Goal: Check status: Check status

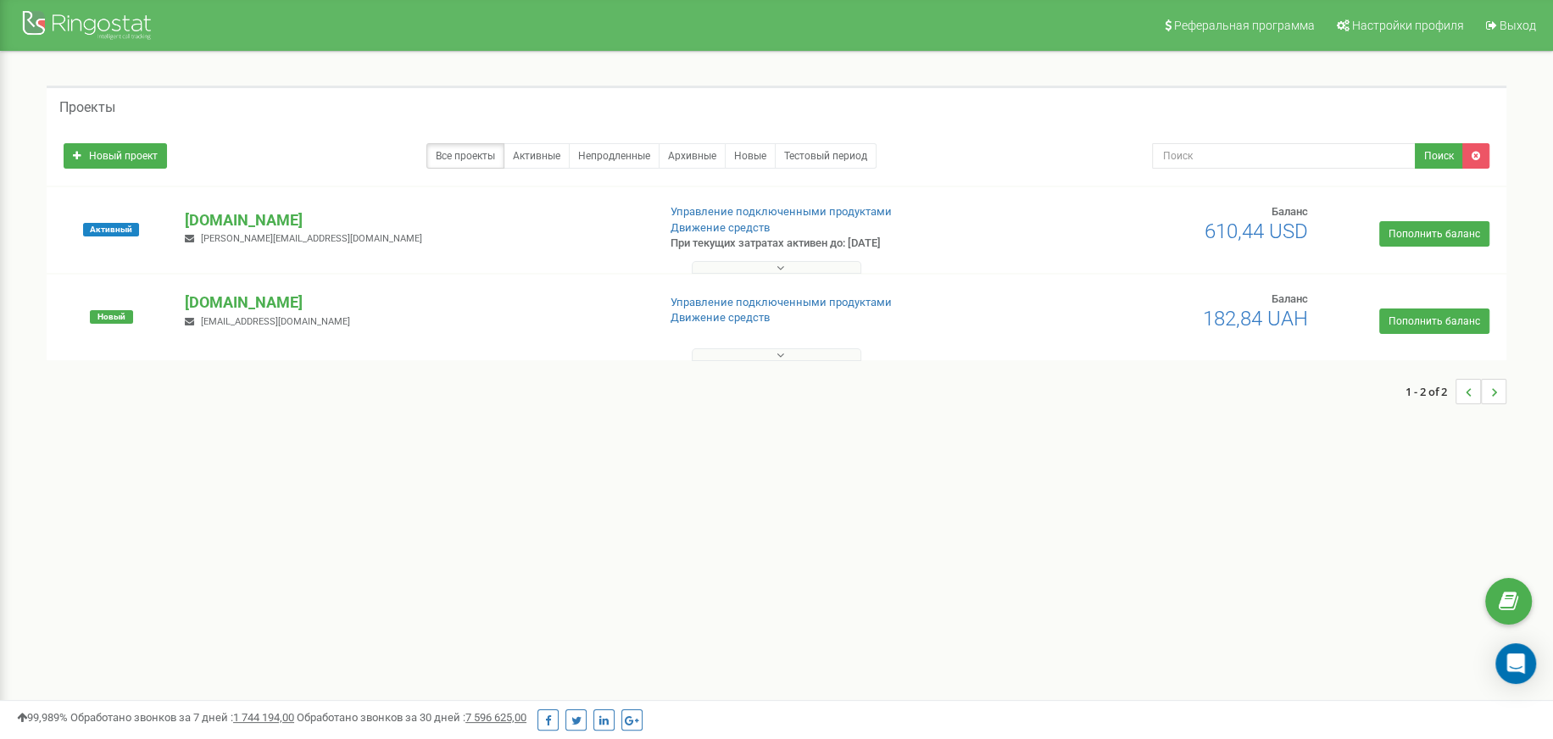
click at [777, 267] on icon at bounding box center [780, 268] width 8 height 12
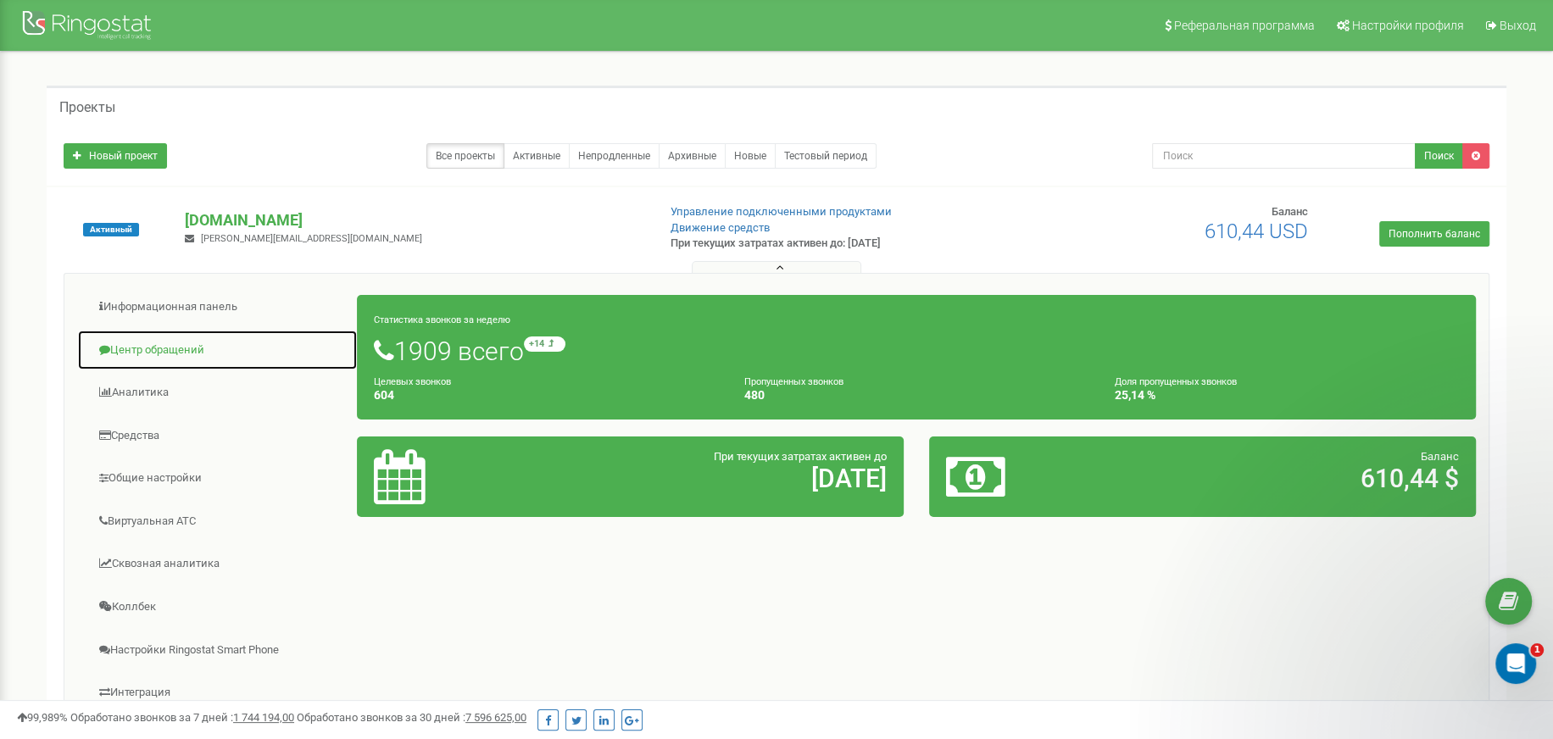
click at [174, 342] on link "Центр обращений" at bounding box center [217, 351] width 281 height 42
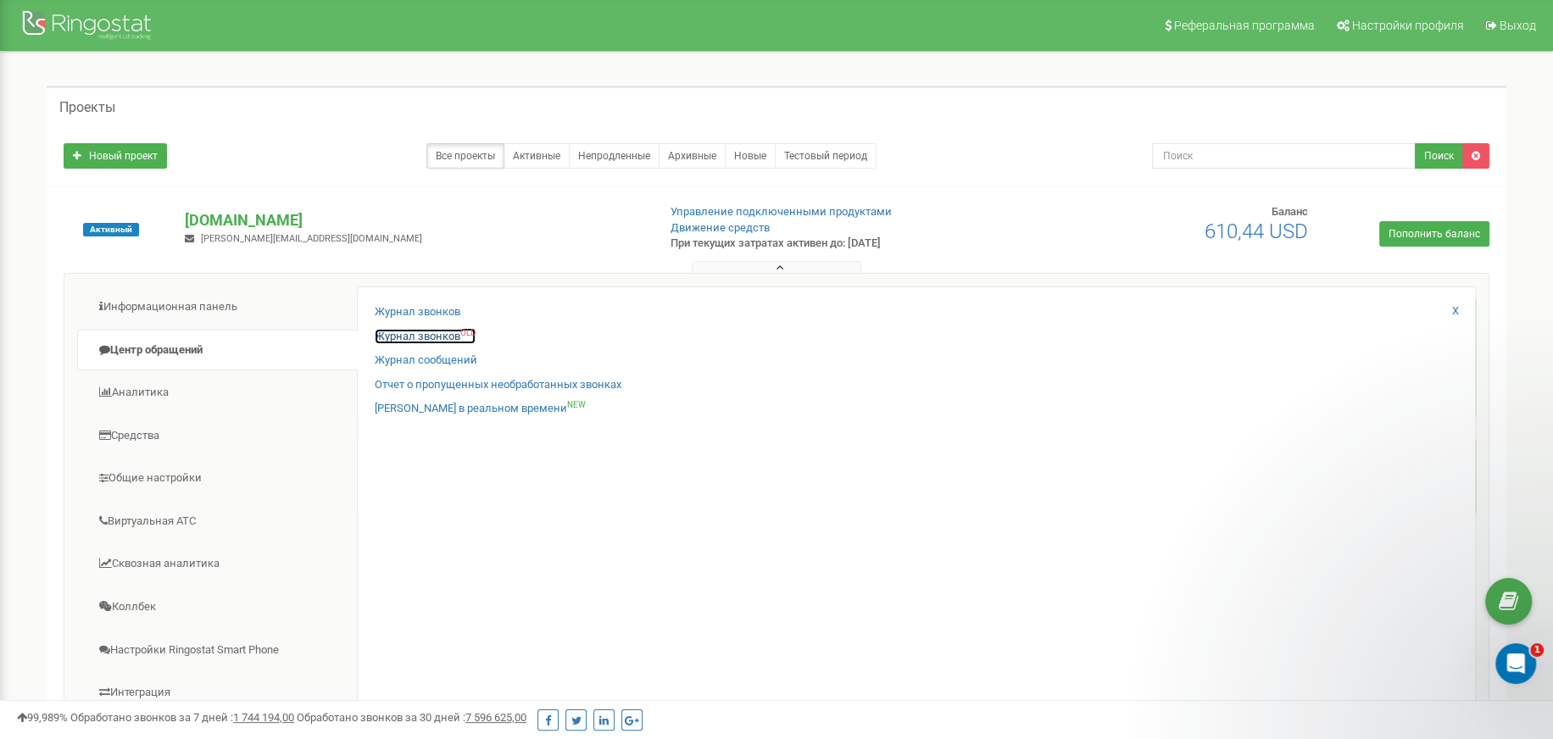
click at [455, 331] on link "Журнал звонков OLD" at bounding box center [425, 337] width 101 height 16
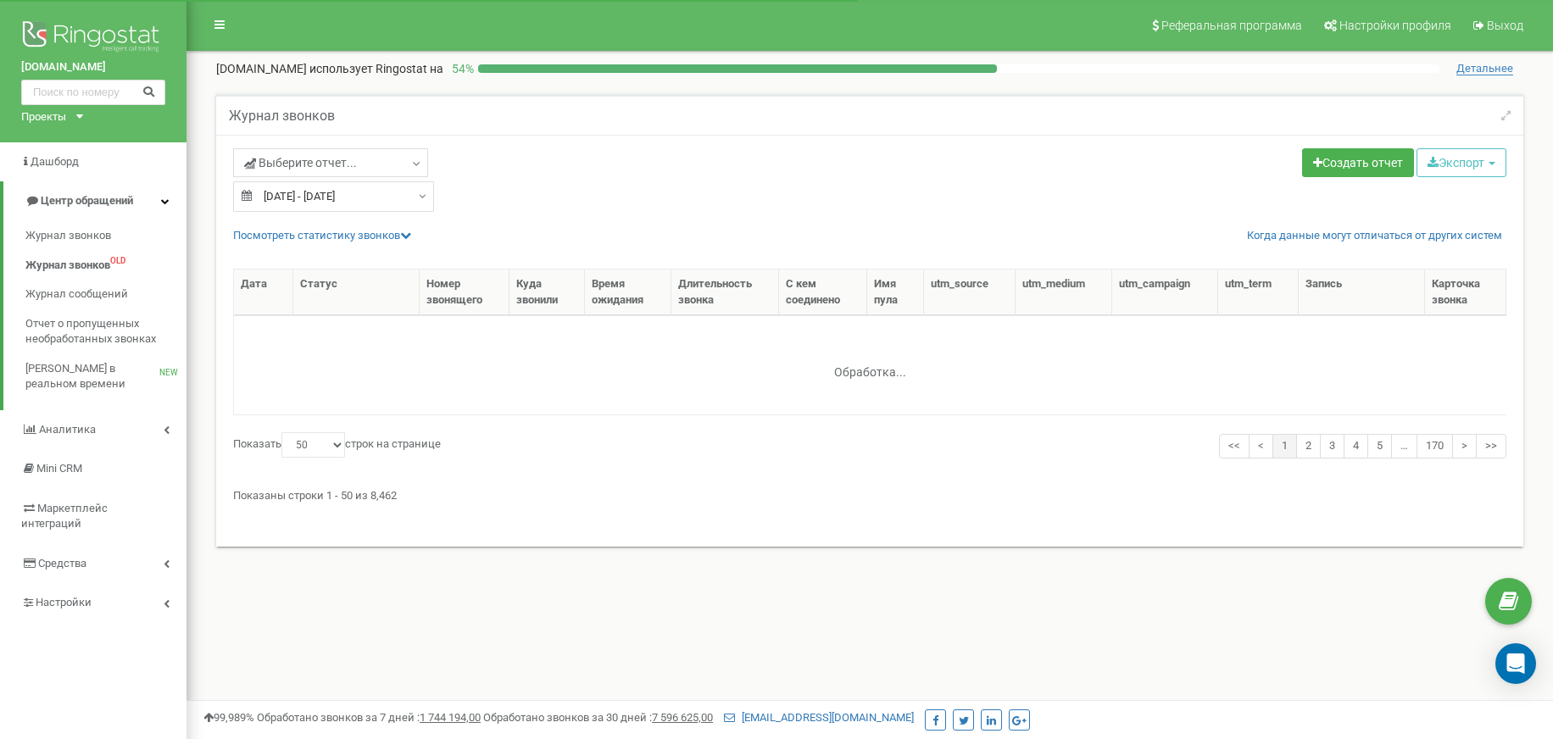
select select "50"
type input "22.08.2025"
type input "[DATE]"
click at [414, 197] on div "22.08.2025 - 21.09.2025" at bounding box center [333, 196] width 201 height 31
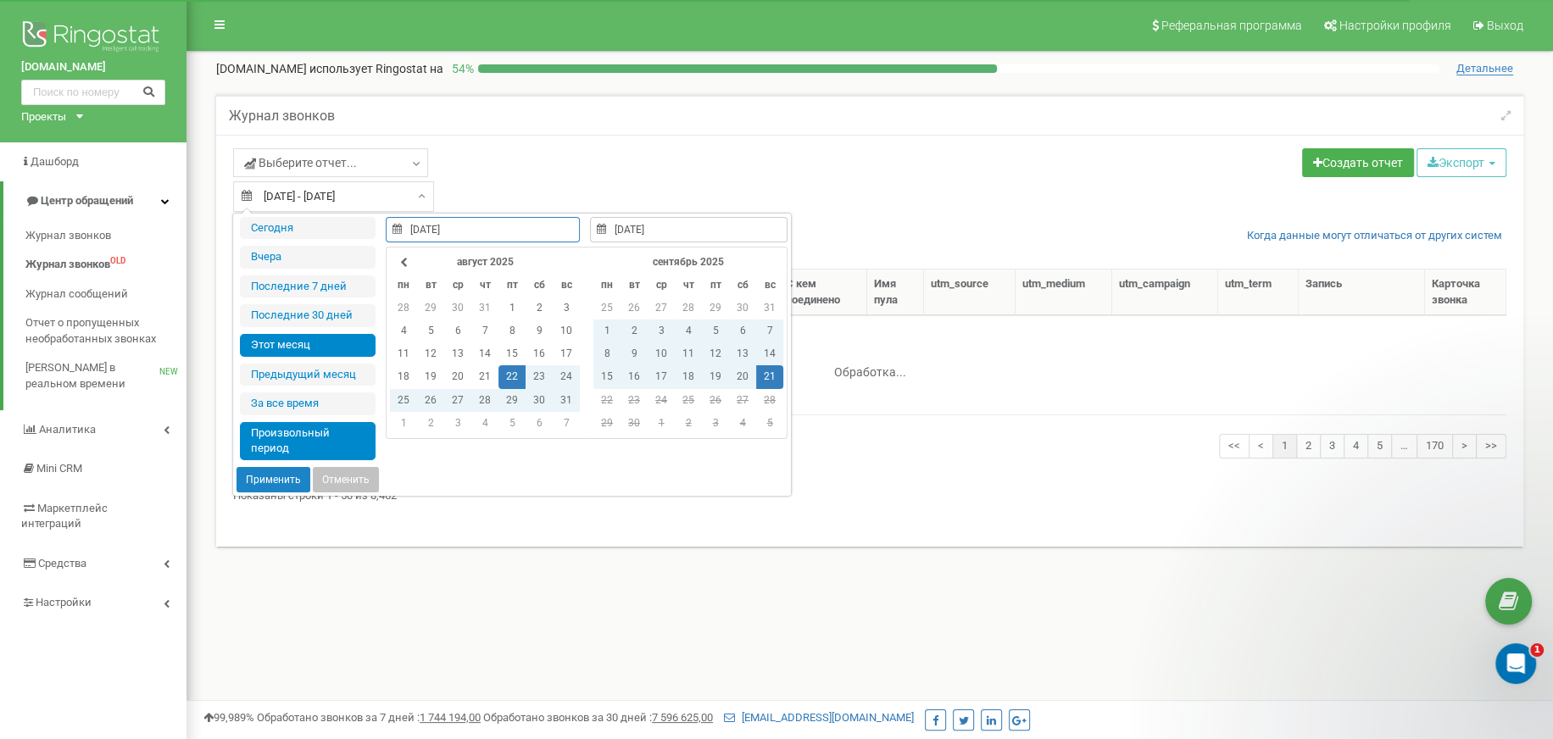
type input "[DATE]"
type input "22.08.2025"
type input "[DATE]"
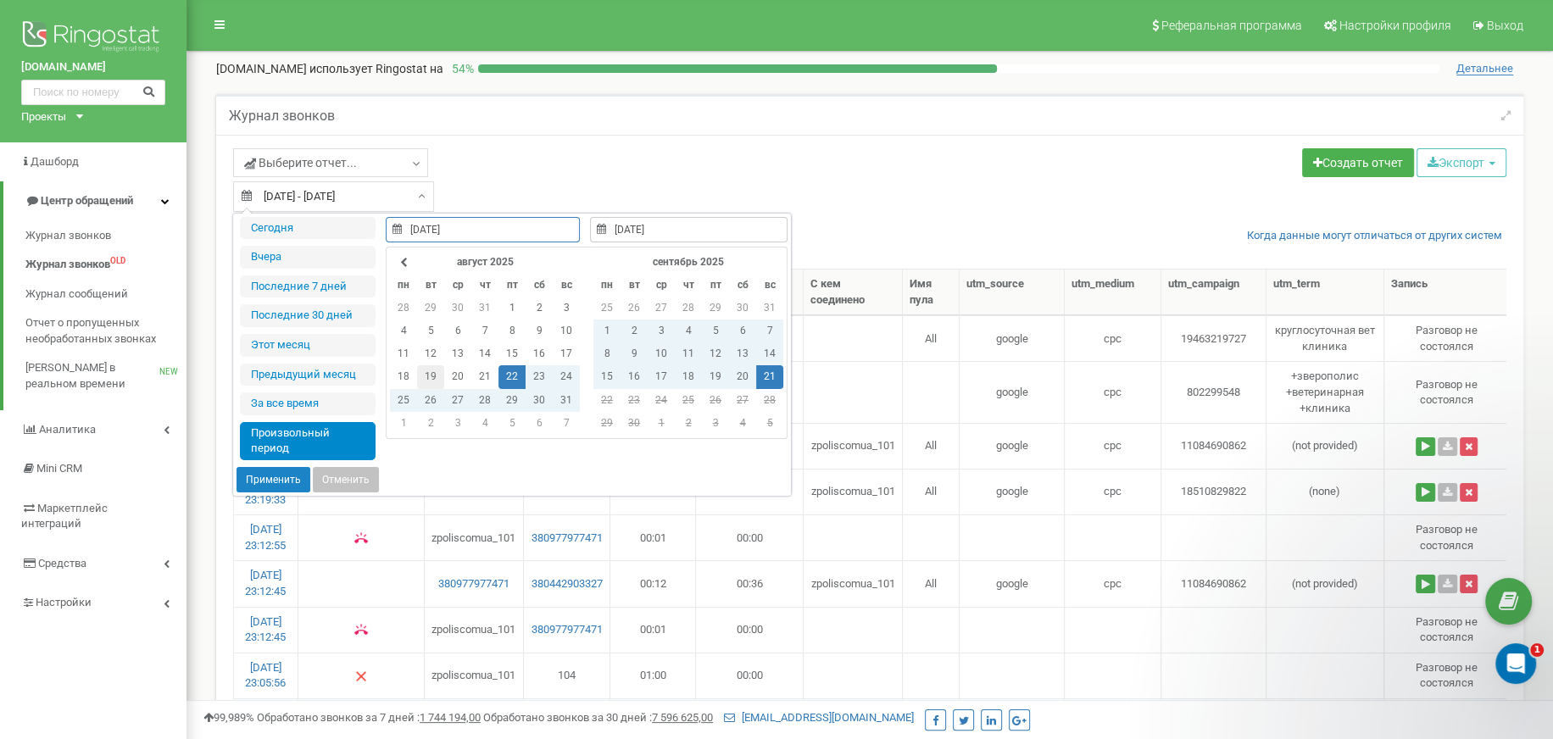
type input "19.08.2025"
click at [425, 378] on td "19" at bounding box center [430, 376] width 27 height 23
type input "19.08.2025"
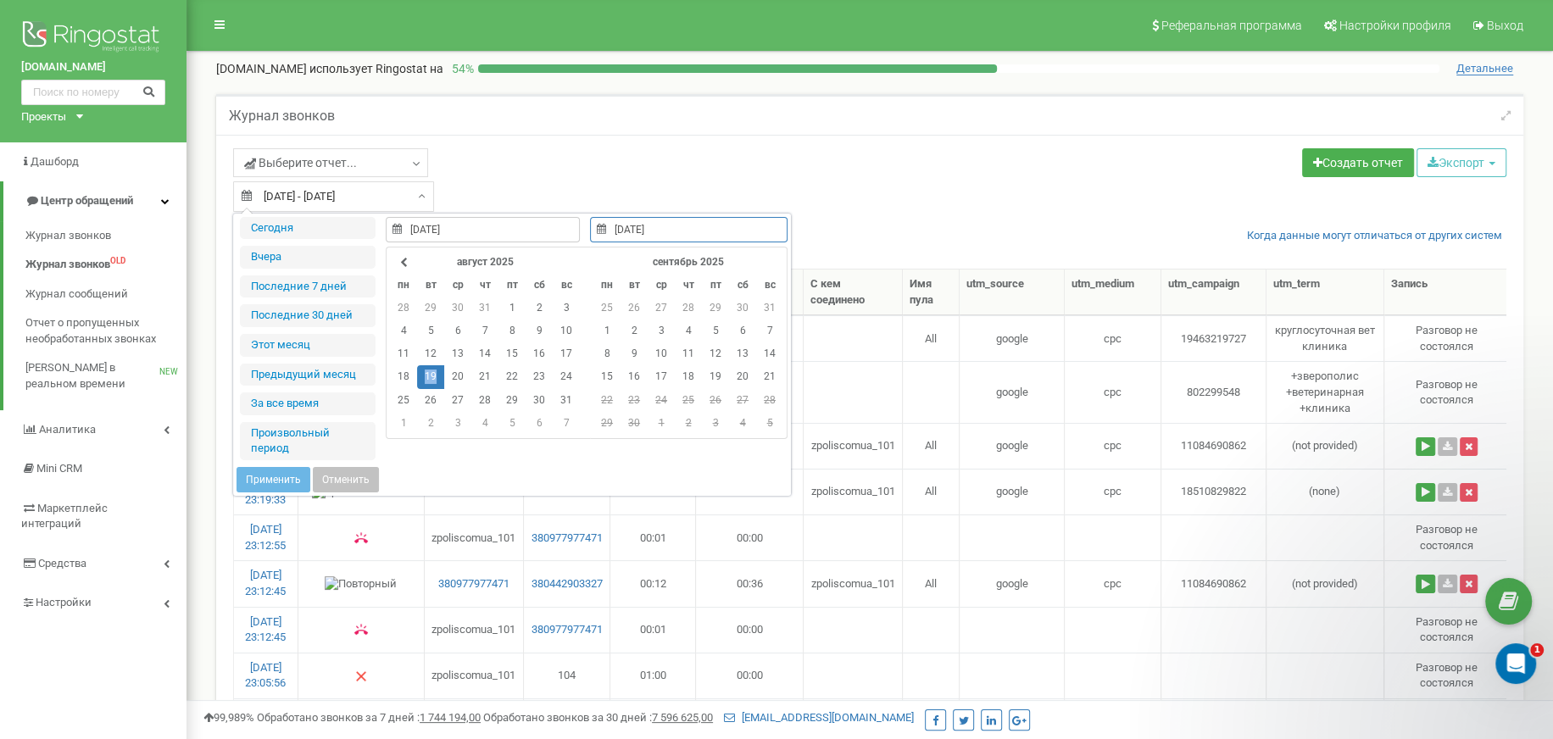
click at [425, 378] on td "19" at bounding box center [430, 376] width 27 height 23
type input "19.09.2025"
click at [708, 382] on td "19" at bounding box center [715, 376] width 27 height 23
type input "19.09.2025"
click at [708, 382] on td "19" at bounding box center [715, 376] width 27 height 23
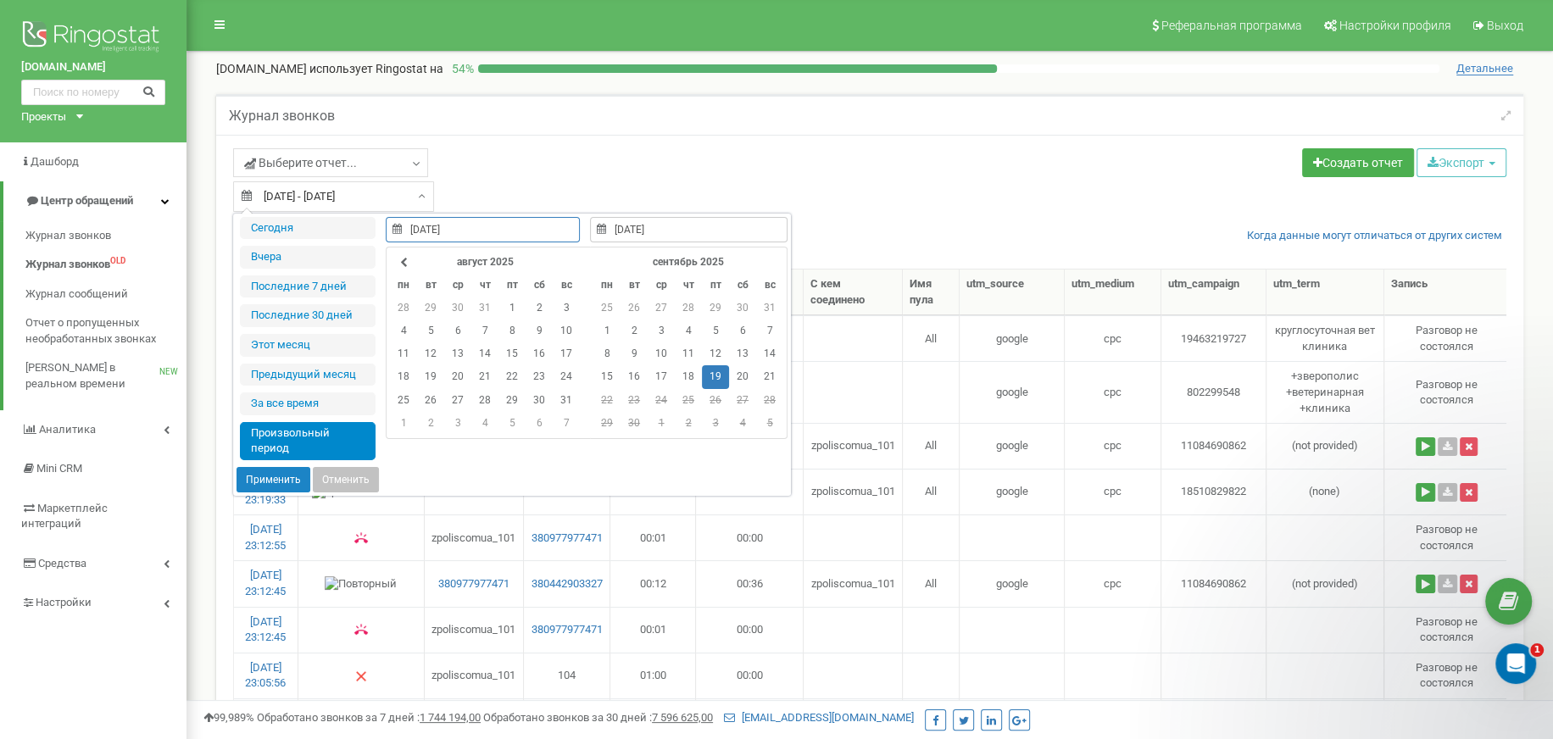
type input "19.09.2025"
click at [281, 476] on button "Применить" at bounding box center [273, 479] width 74 height 25
type input "19.09.2025 - 19.09.2025"
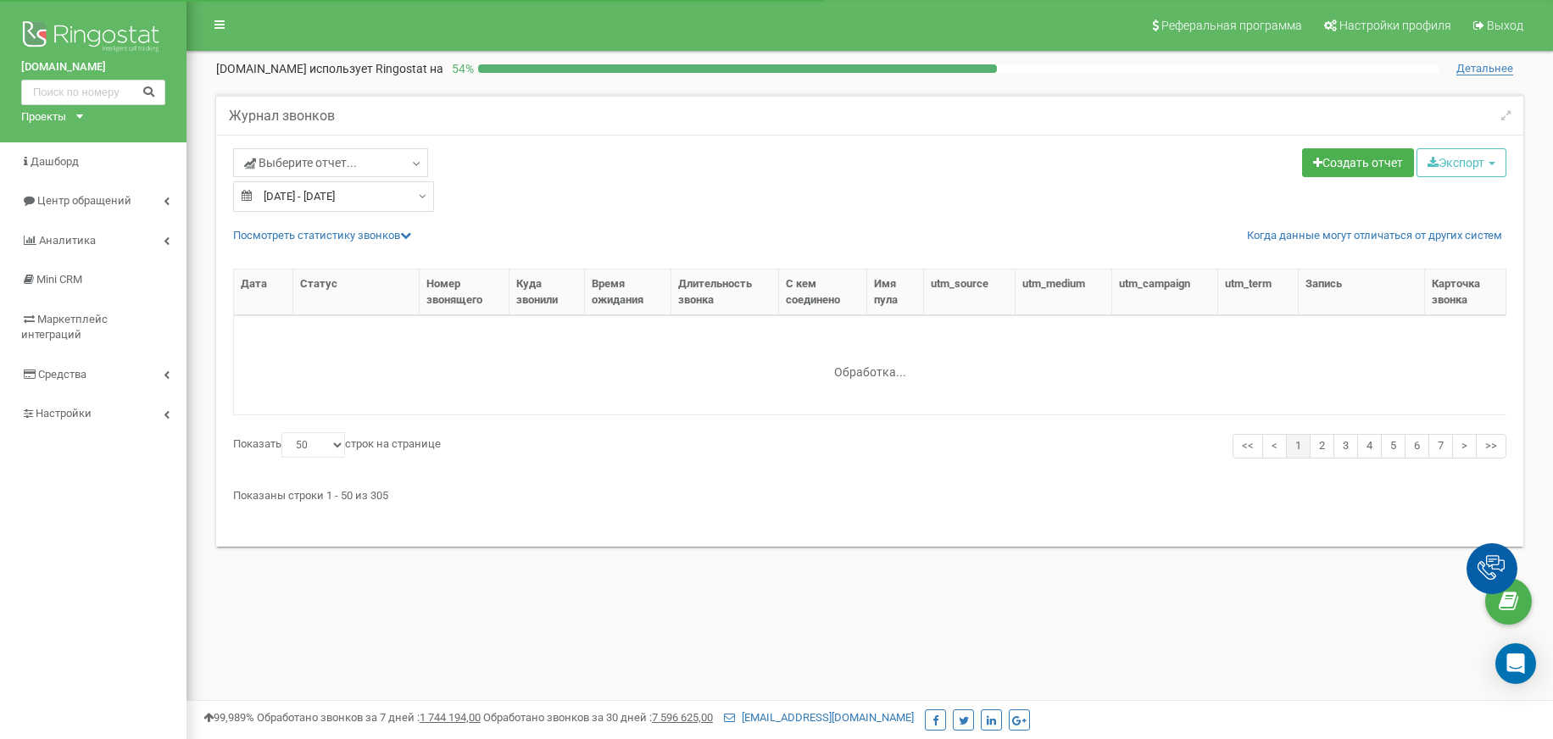
select select "50"
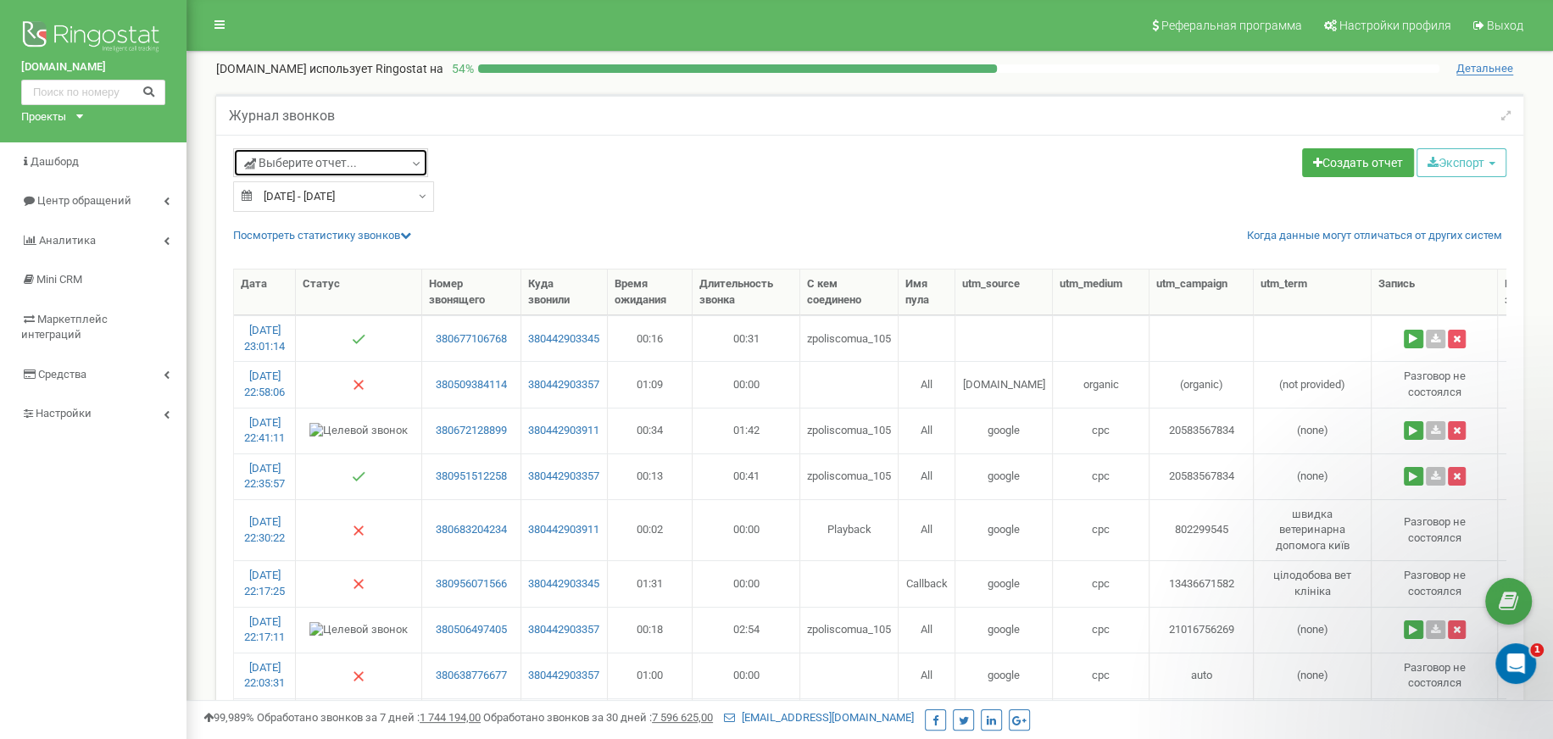
click at [410, 162] on icon at bounding box center [416, 164] width 13 height 17
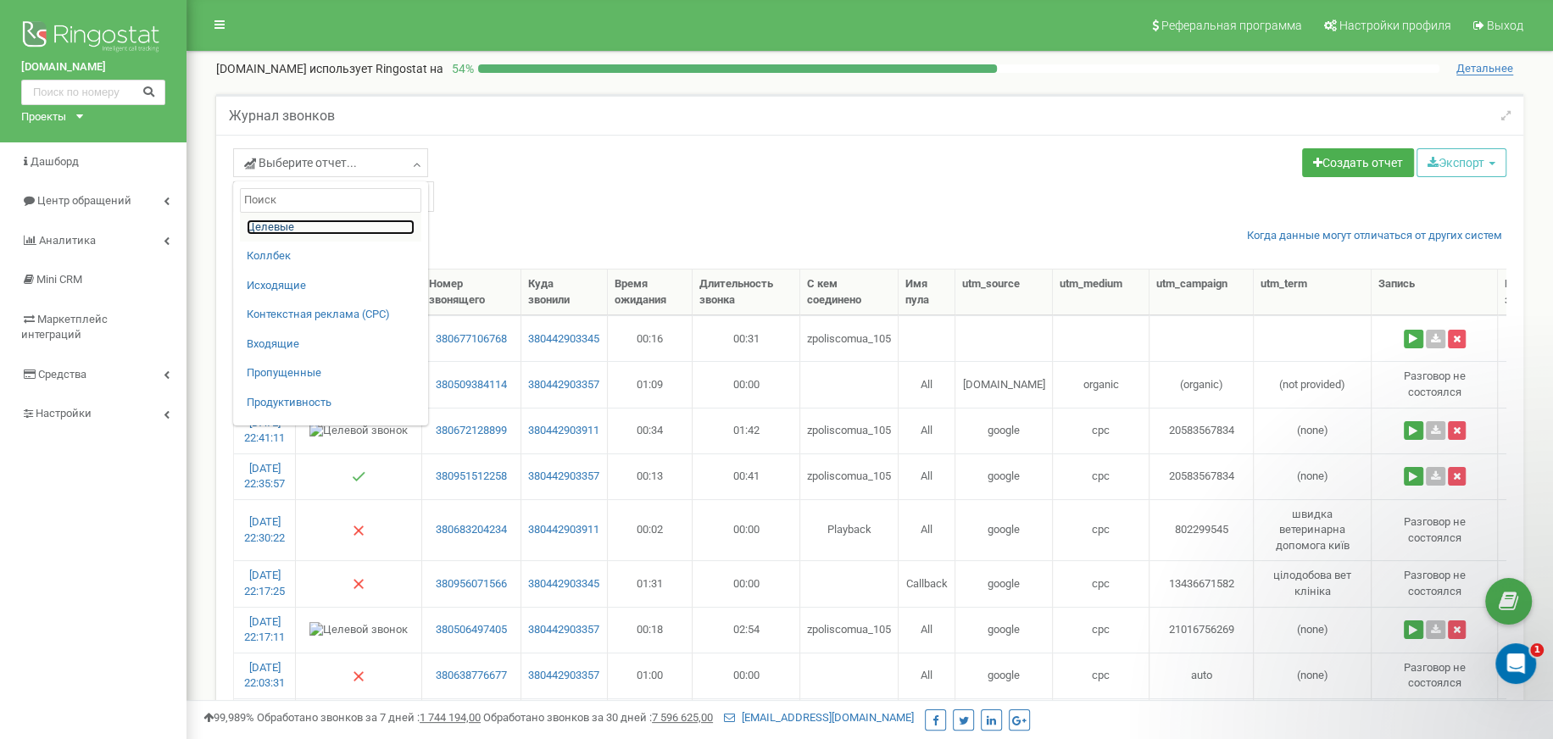
click at [290, 227] on link "Целевые" at bounding box center [331, 228] width 168 height 16
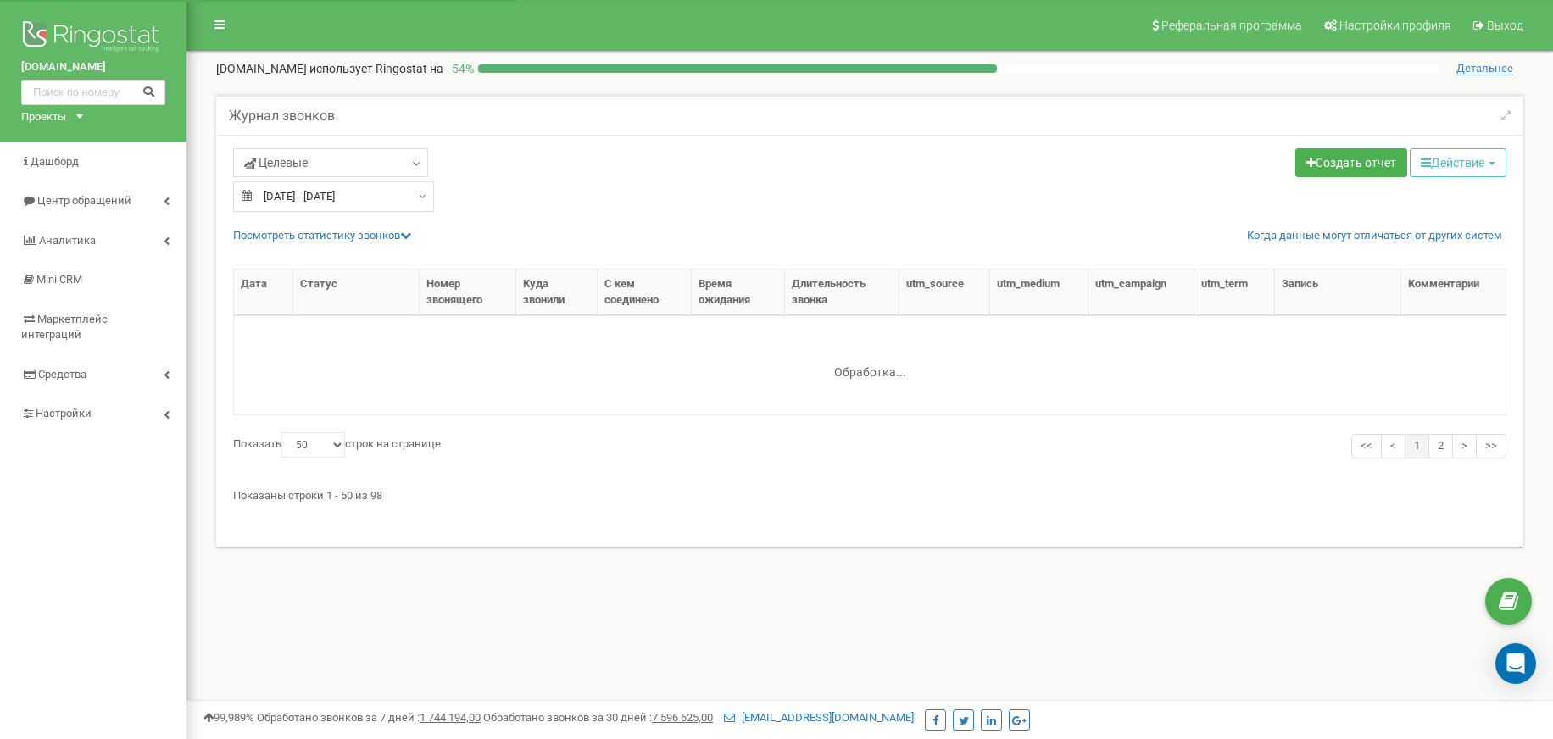
select select "50"
click at [409, 236] on icon at bounding box center [405, 235] width 11 height 11
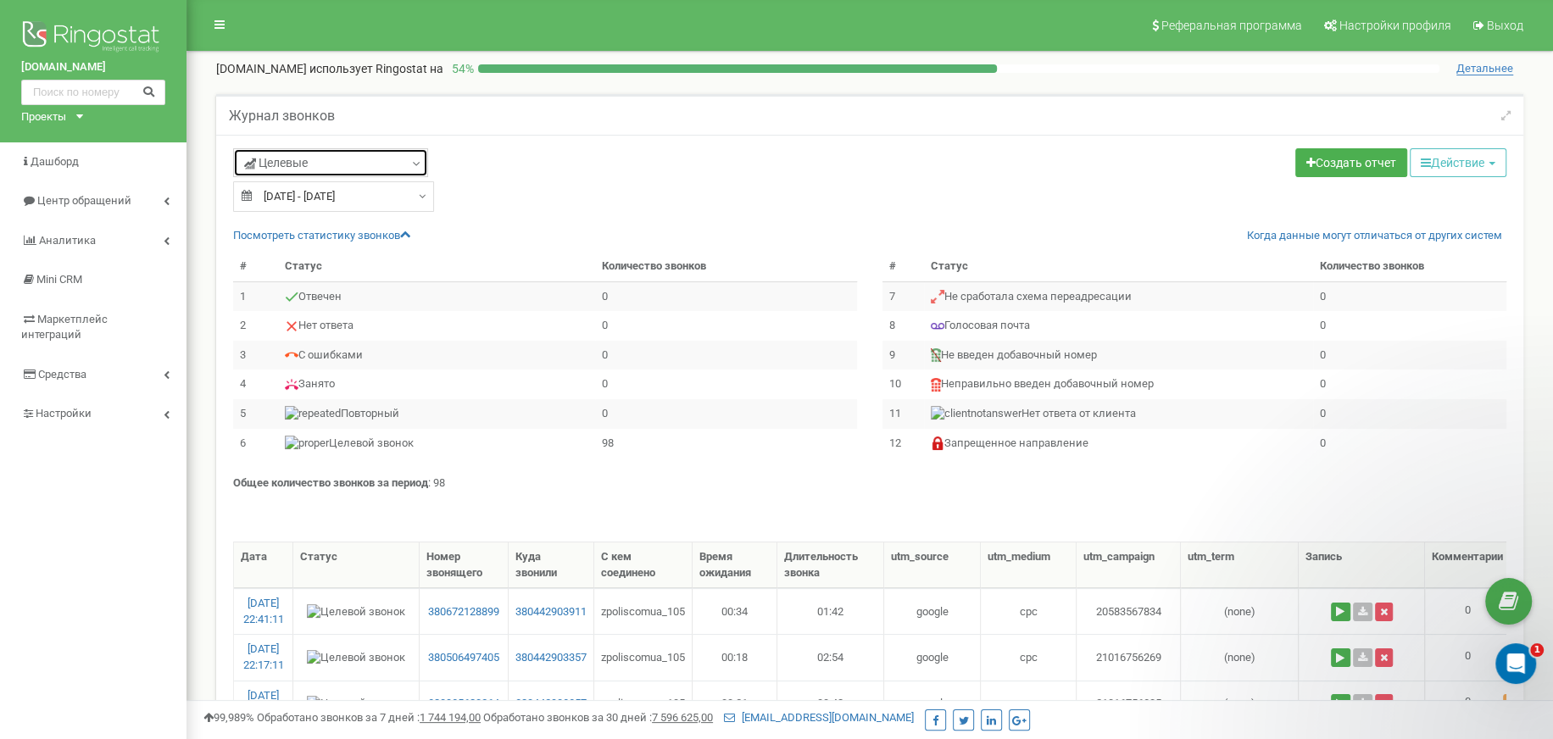
click at [424, 156] on link "Целевые" at bounding box center [330, 162] width 195 height 29
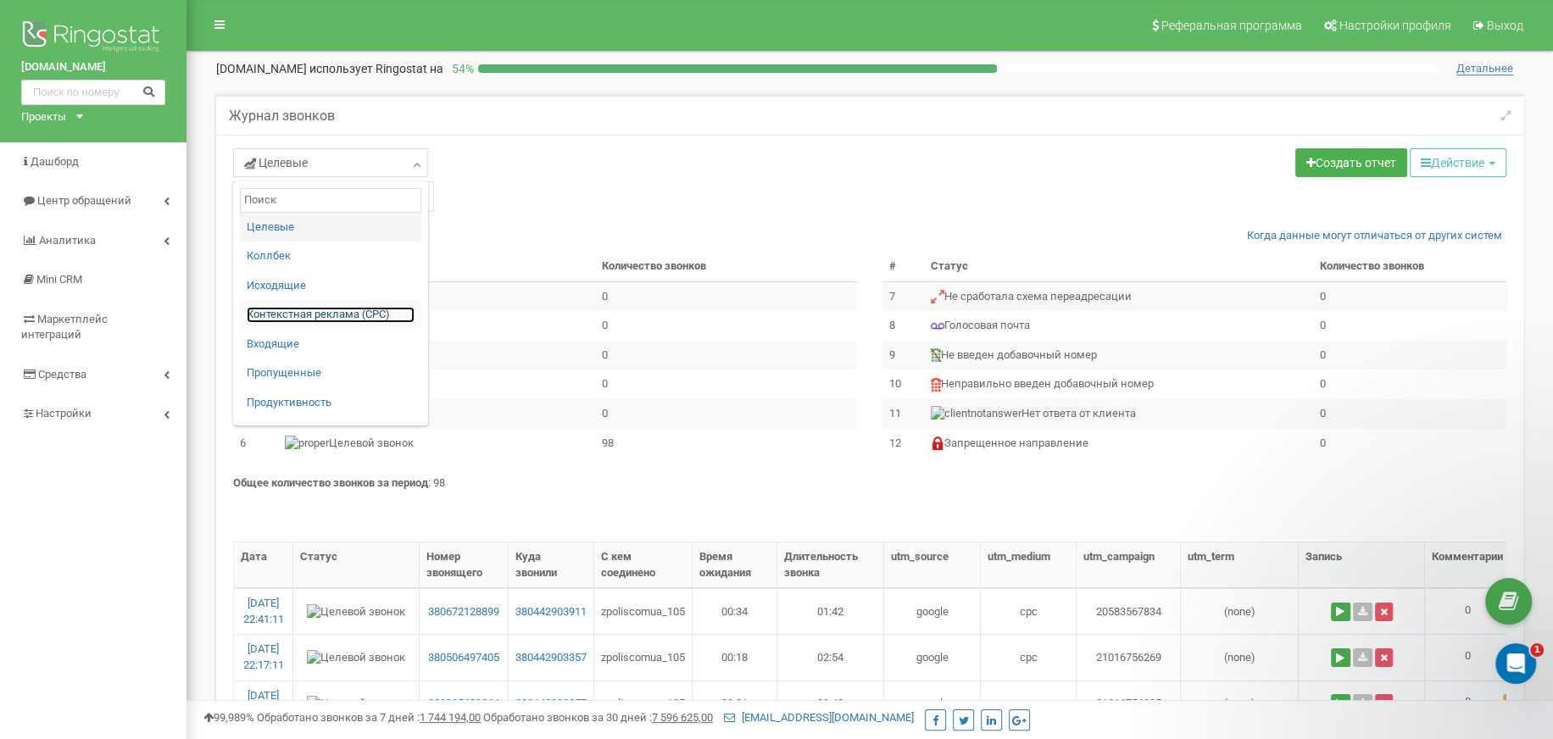
click at [312, 309] on link "Контекстная реклама (CPC)" at bounding box center [331, 315] width 168 height 16
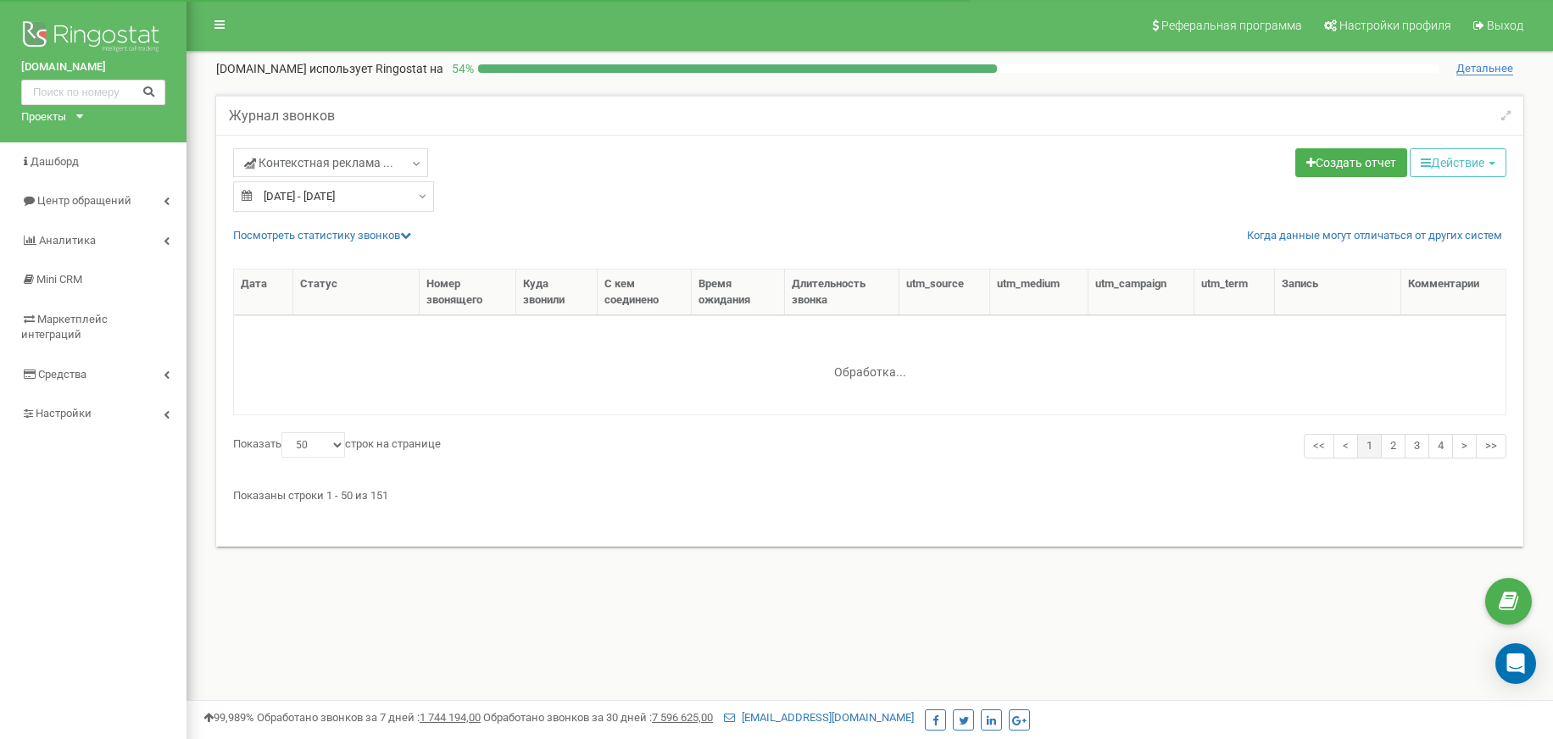
select select "50"
click at [410, 236] on icon at bounding box center [405, 235] width 11 height 11
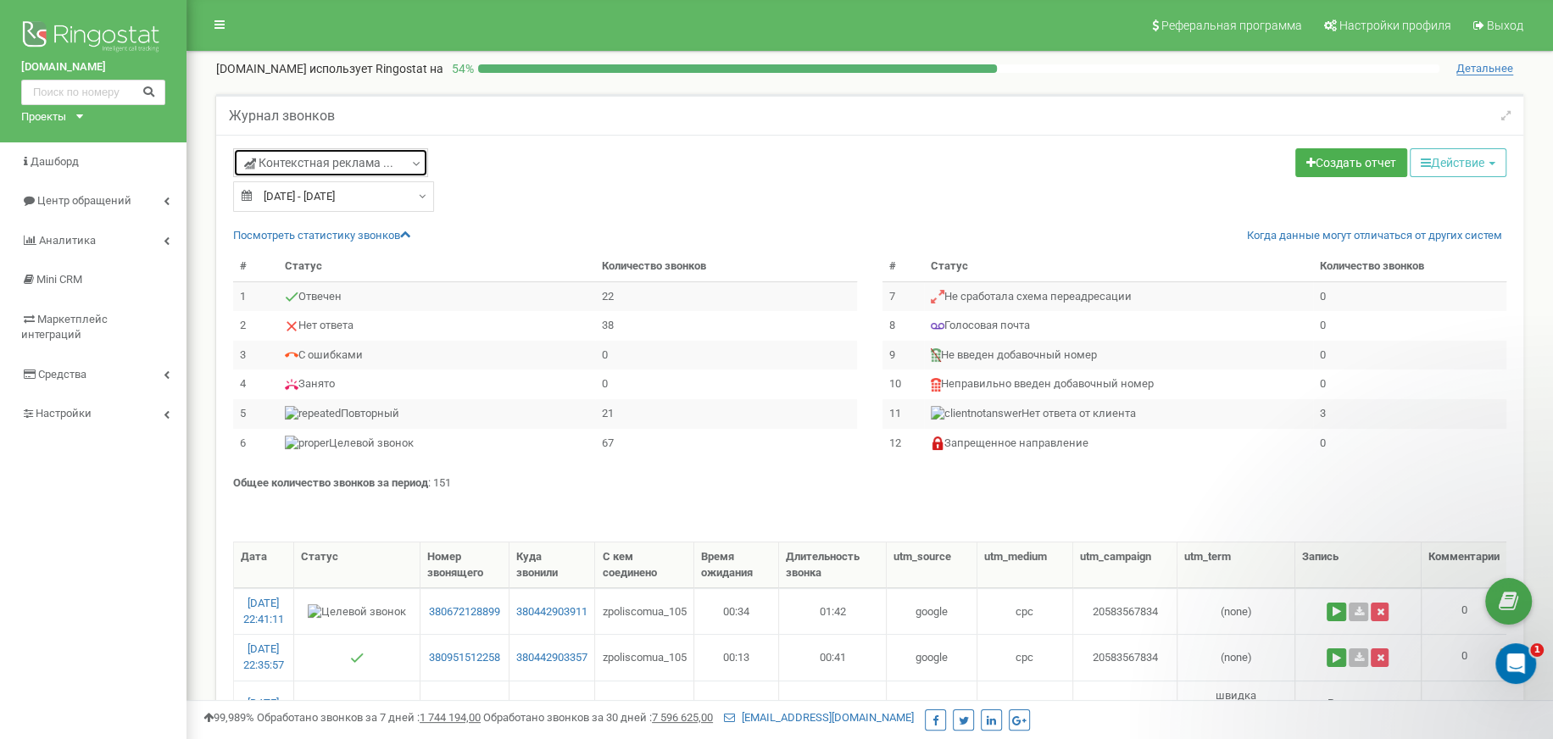
click at [405, 162] on link "Контекстная реклама ..." at bounding box center [330, 162] width 195 height 29
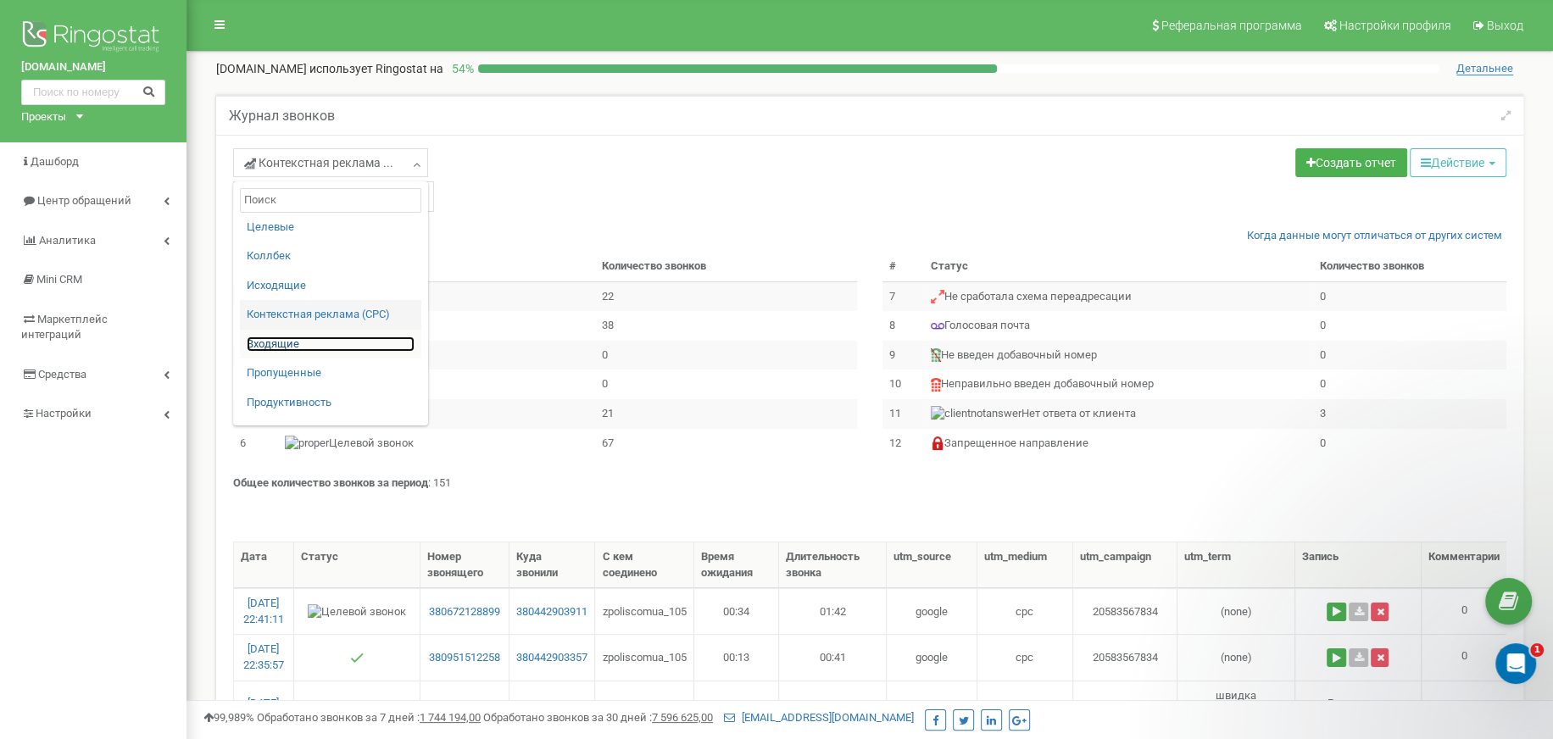
click at [292, 340] on link "Входящие" at bounding box center [331, 344] width 168 height 16
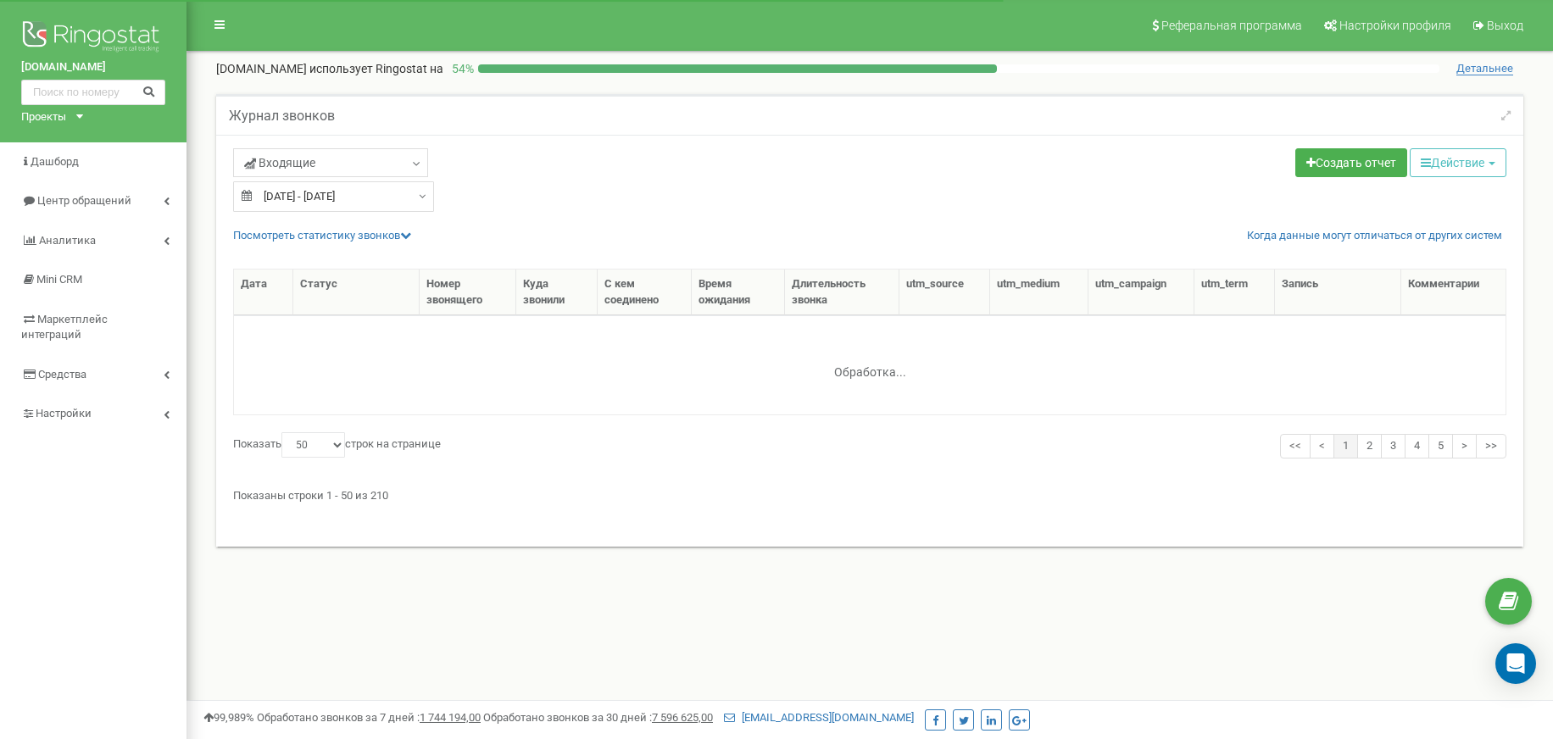
select select "50"
click at [406, 236] on icon at bounding box center [405, 235] width 11 height 11
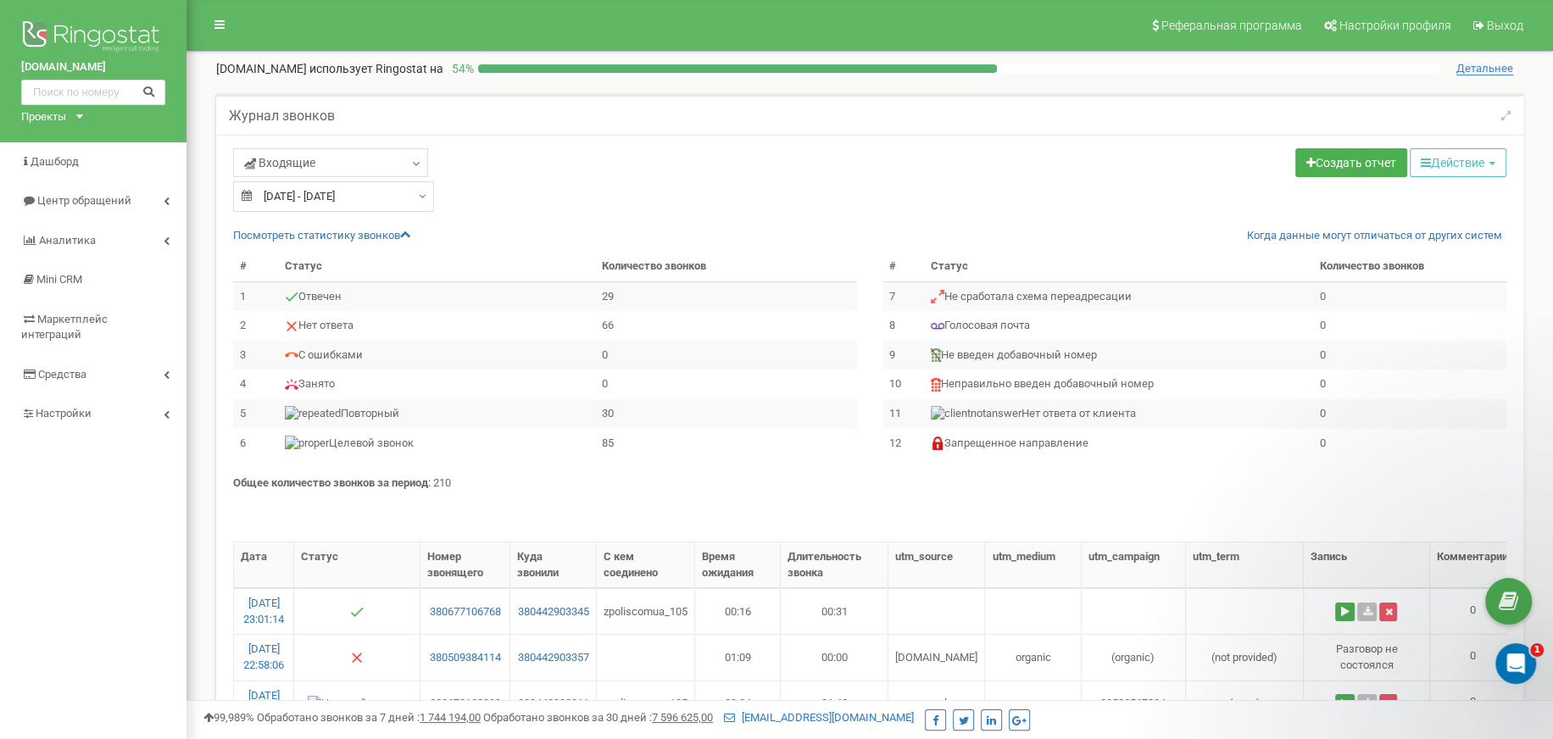
type input "[DATE]"
click at [418, 207] on input "19.09.2025 - 19.09.2025" at bounding box center [333, 196] width 201 height 31
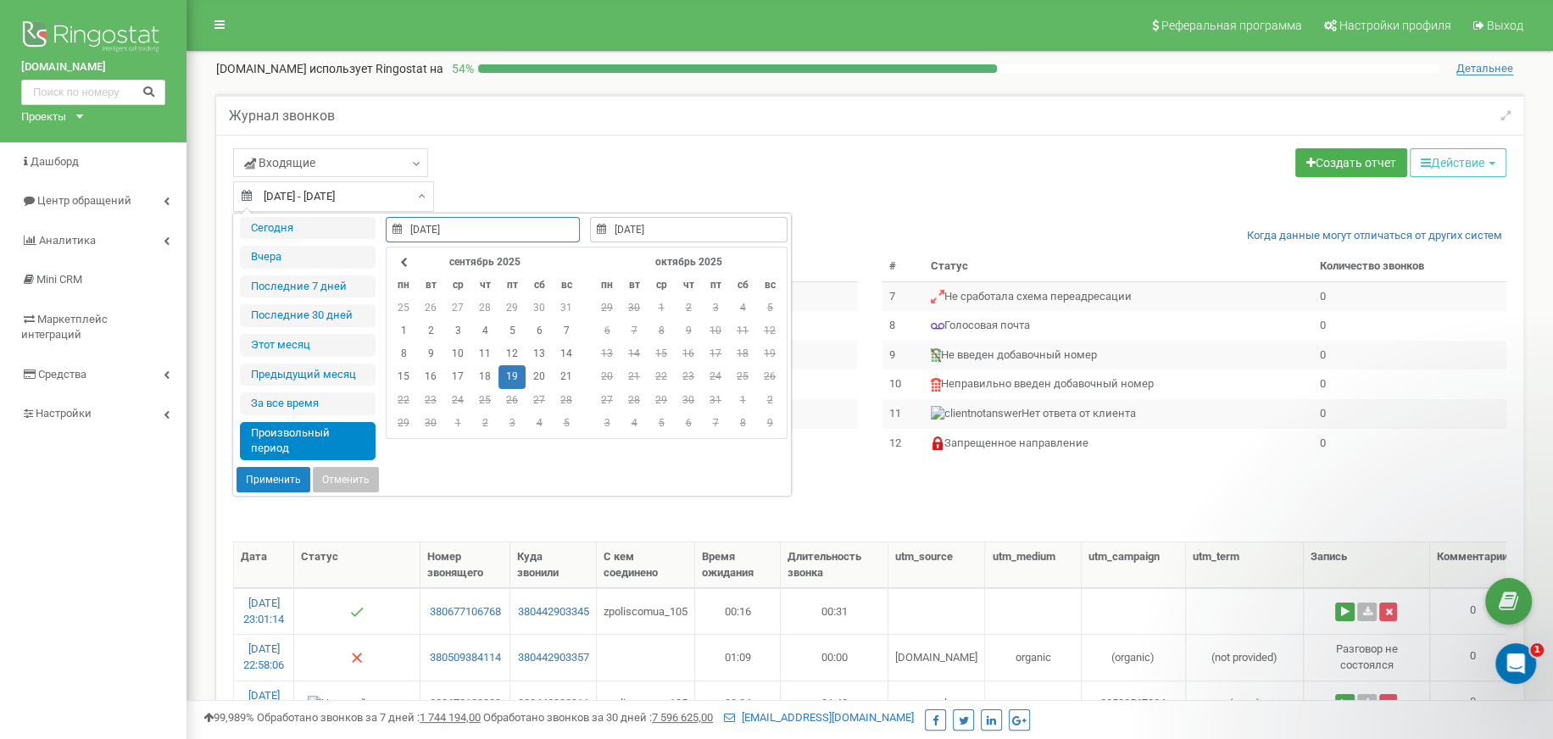
type input "21.09.2025"
type input "19.09.2025"
type input "20.09.2025"
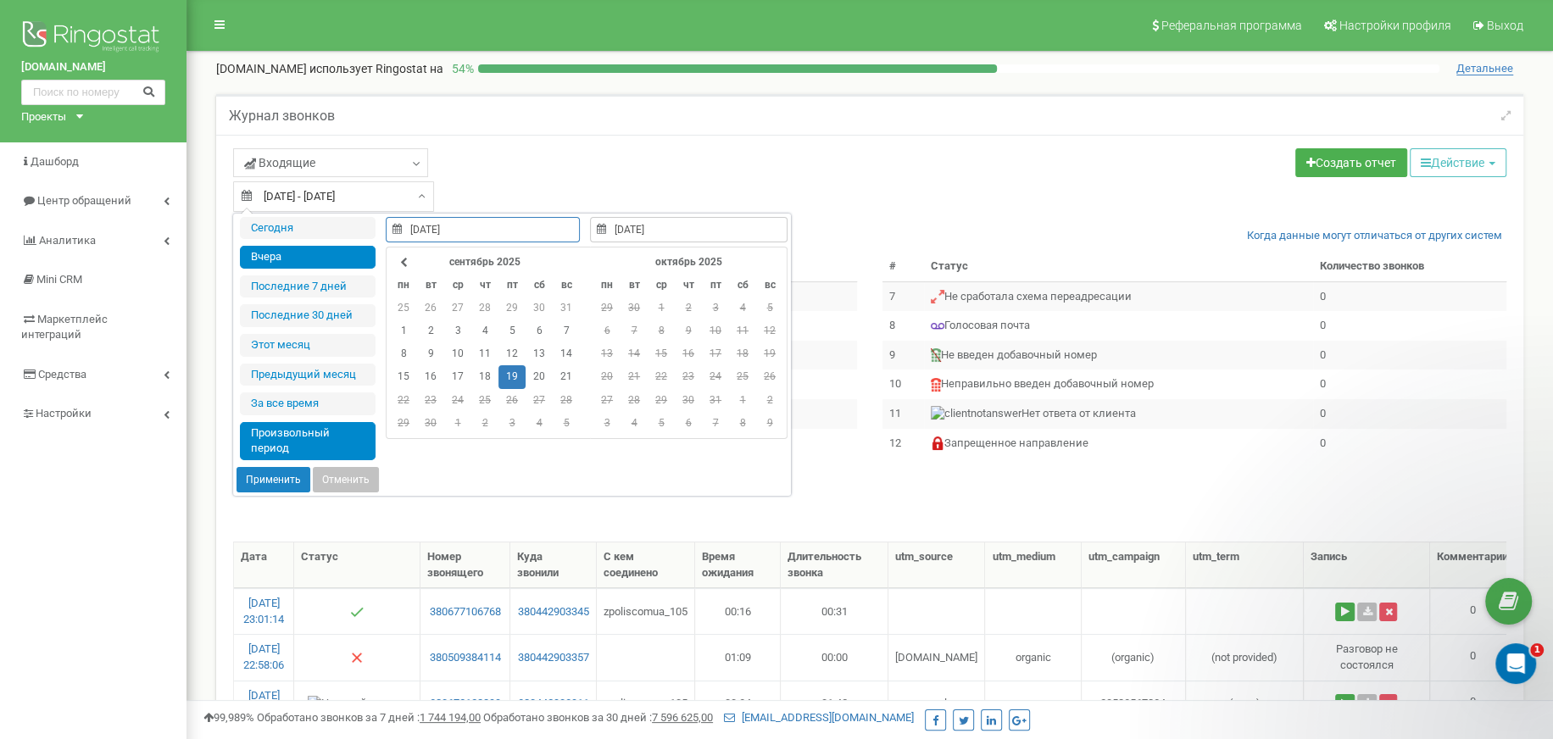
type input "20.09.2025"
click at [323, 264] on li "Вчера" at bounding box center [308, 257] width 136 height 23
type input "[DATE] - [DATE]"
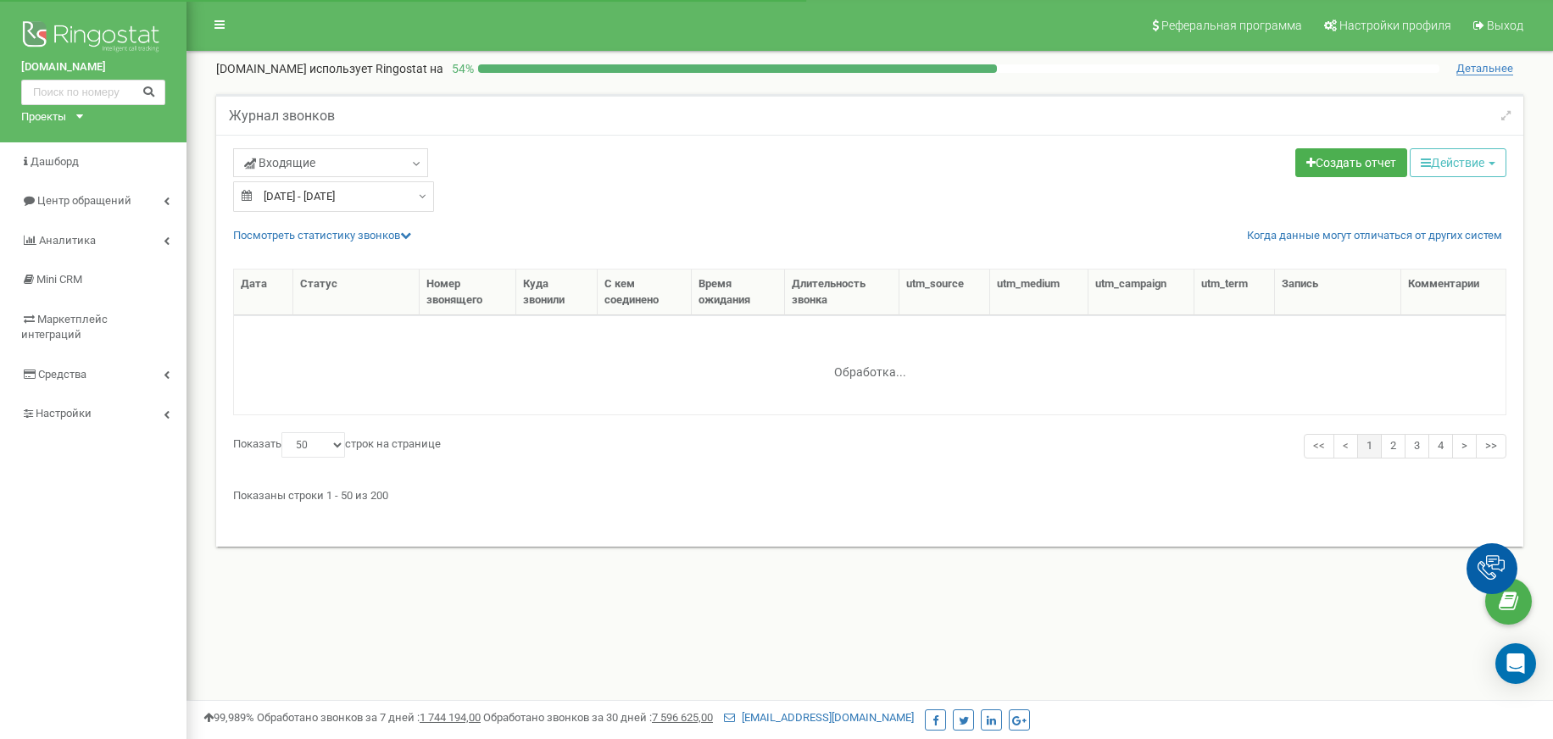
select select "50"
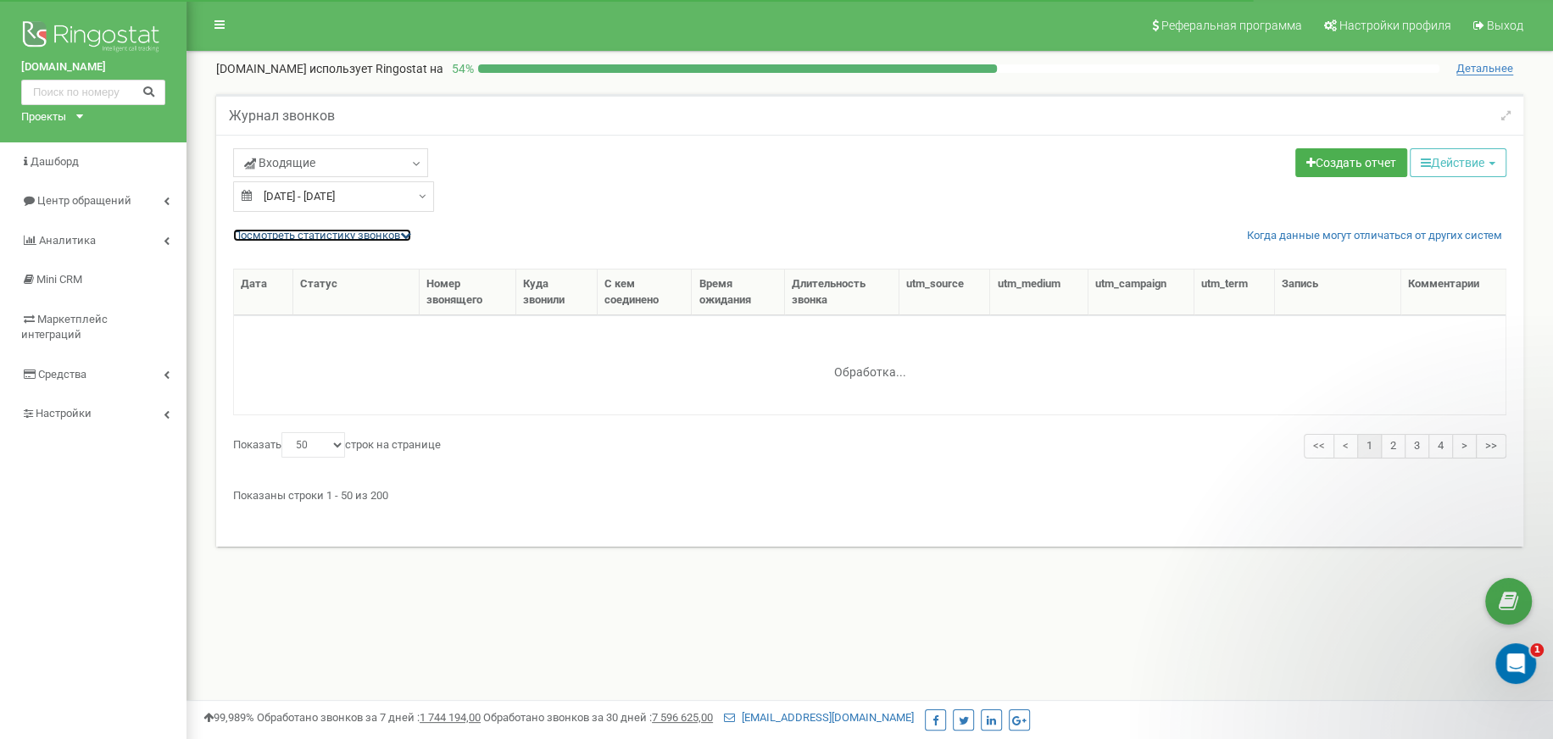
click at [410, 236] on icon at bounding box center [405, 235] width 11 height 11
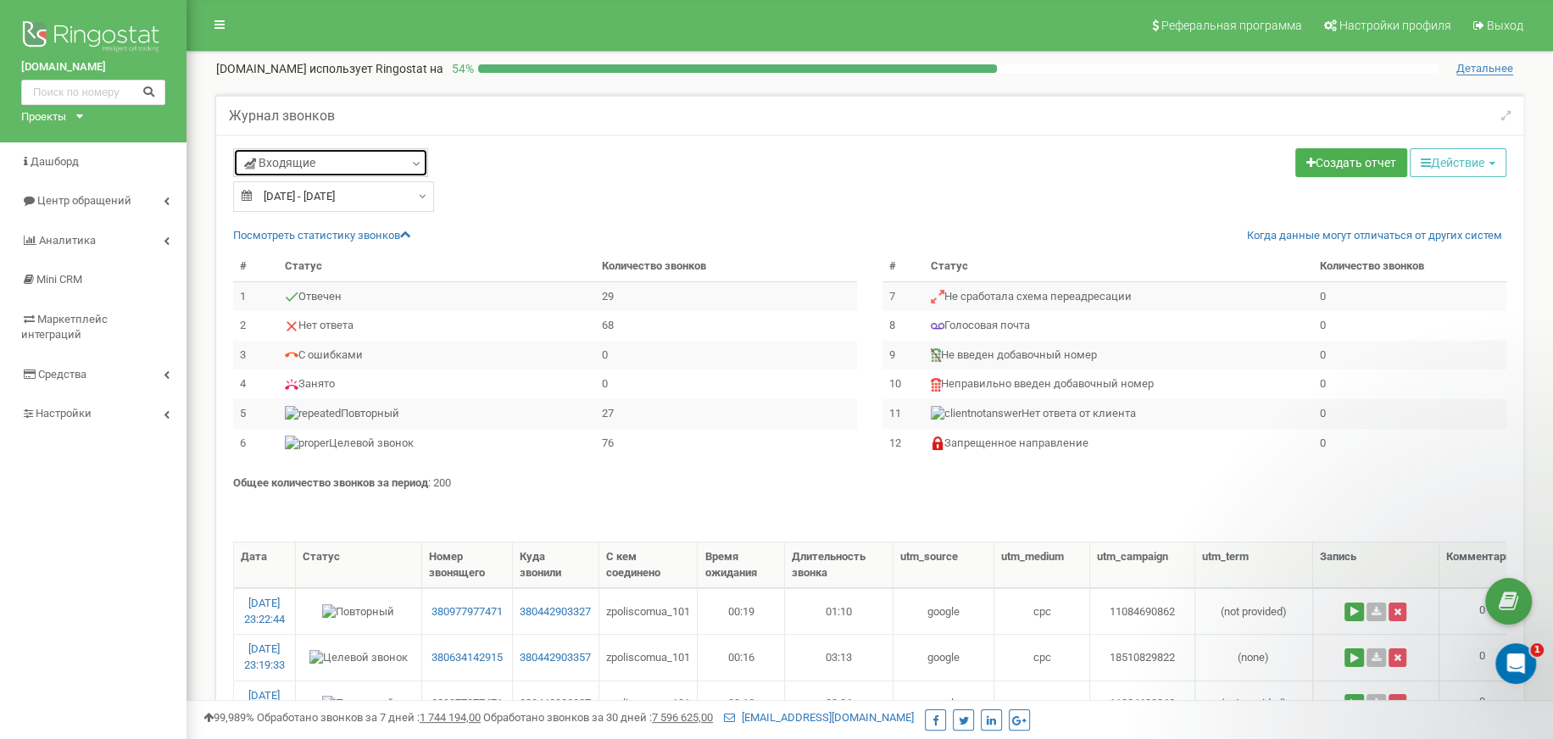
click at [419, 164] on icon at bounding box center [416, 164] width 13 height 17
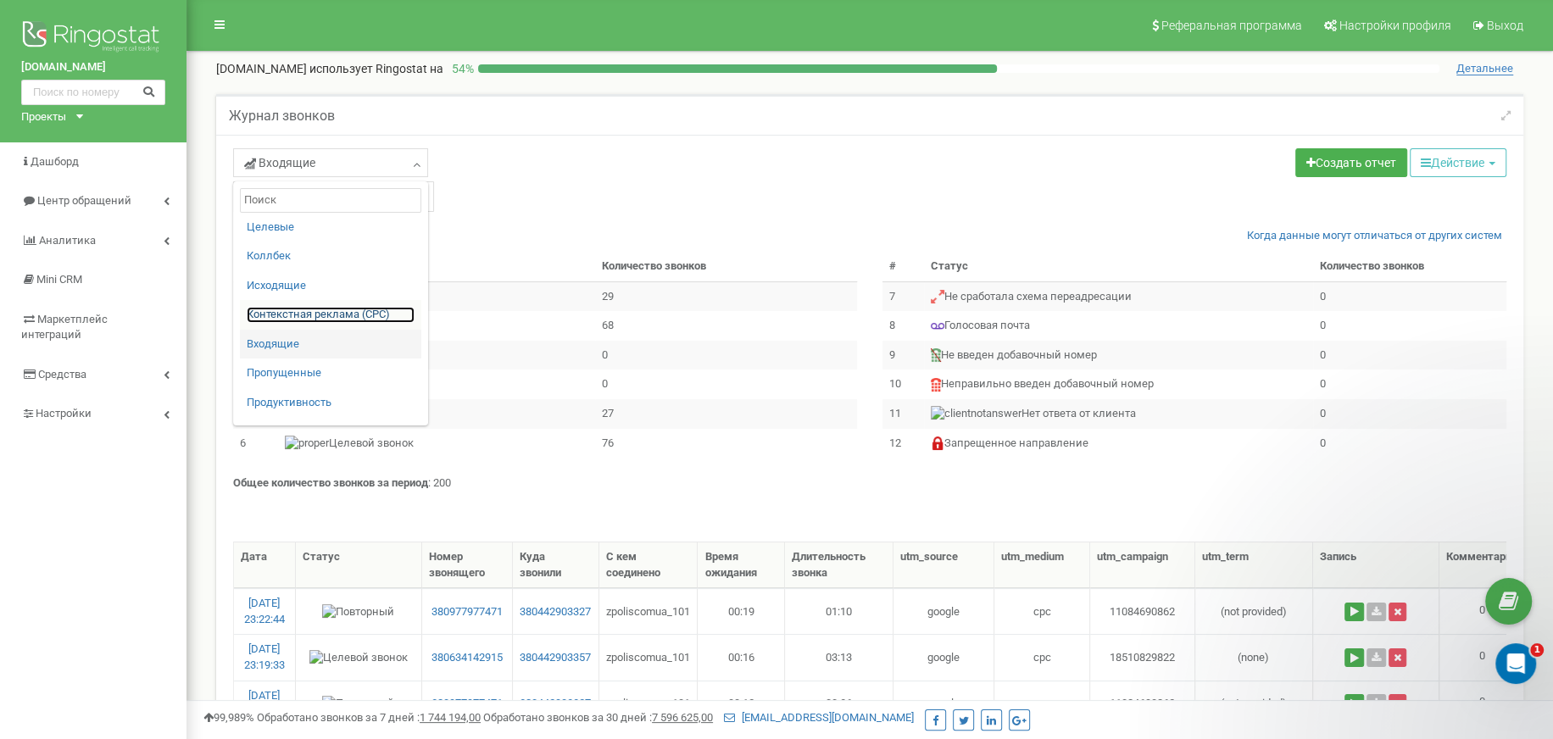
click at [298, 318] on link "Контекстная реклама (CPC)" at bounding box center [331, 315] width 168 height 16
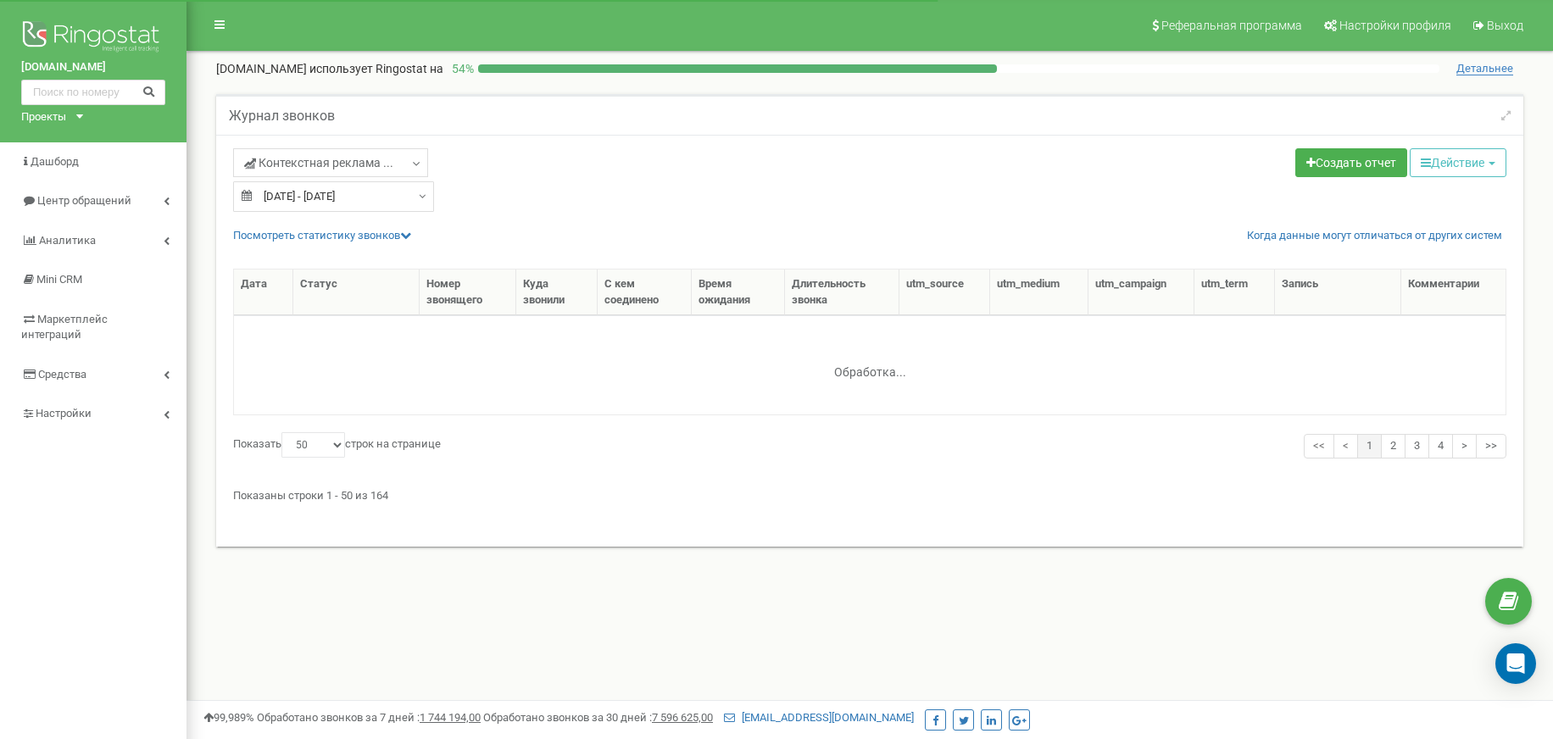
select select "50"
click at [409, 236] on icon at bounding box center [405, 235] width 11 height 11
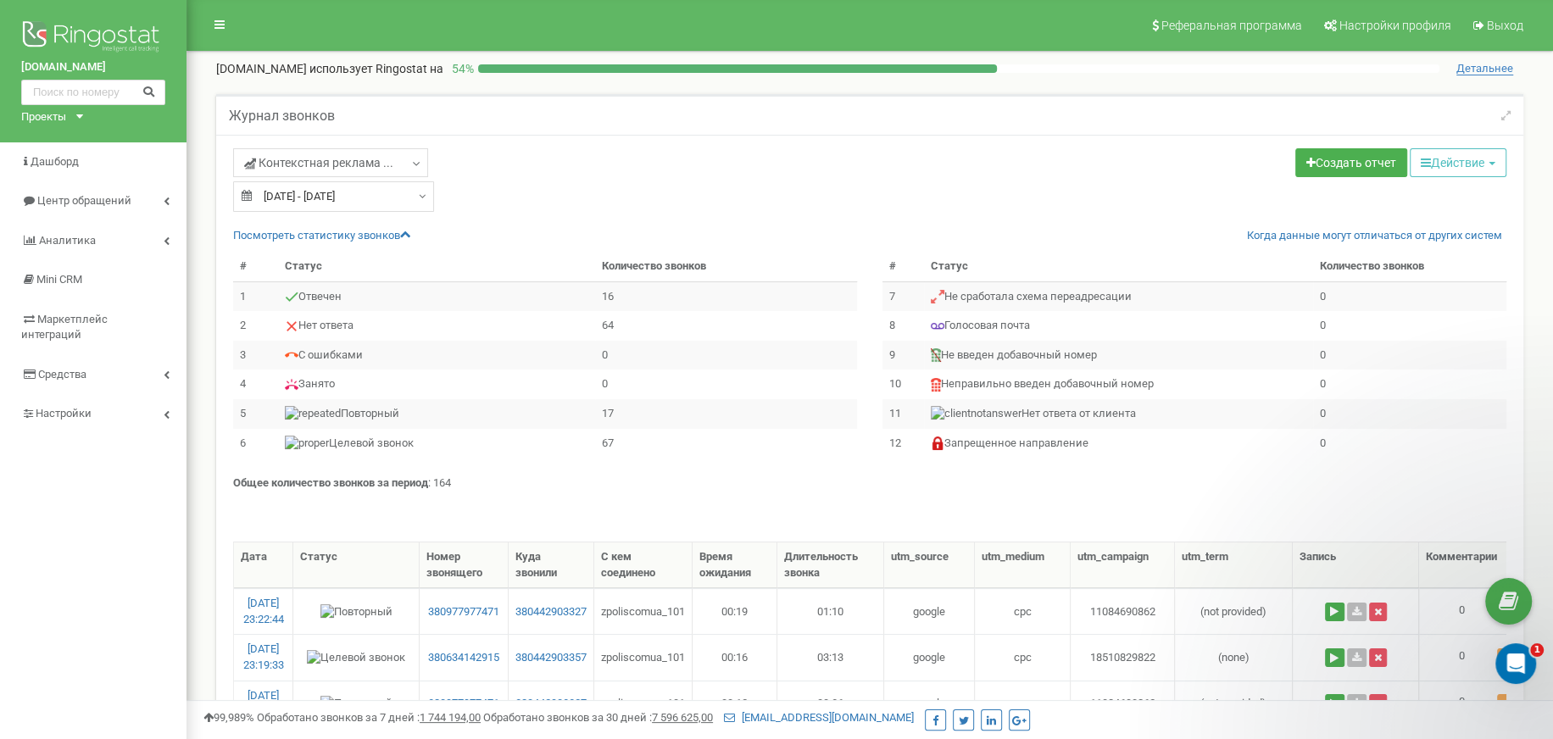
click at [429, 162] on div "Контекстная реклама ... Целевые [GEOGRAPHIC_DATA] Исходящие Контекстная реклама…" at bounding box center [545, 164] width 624 height 33
click at [420, 167] on icon at bounding box center [416, 164] width 13 height 17
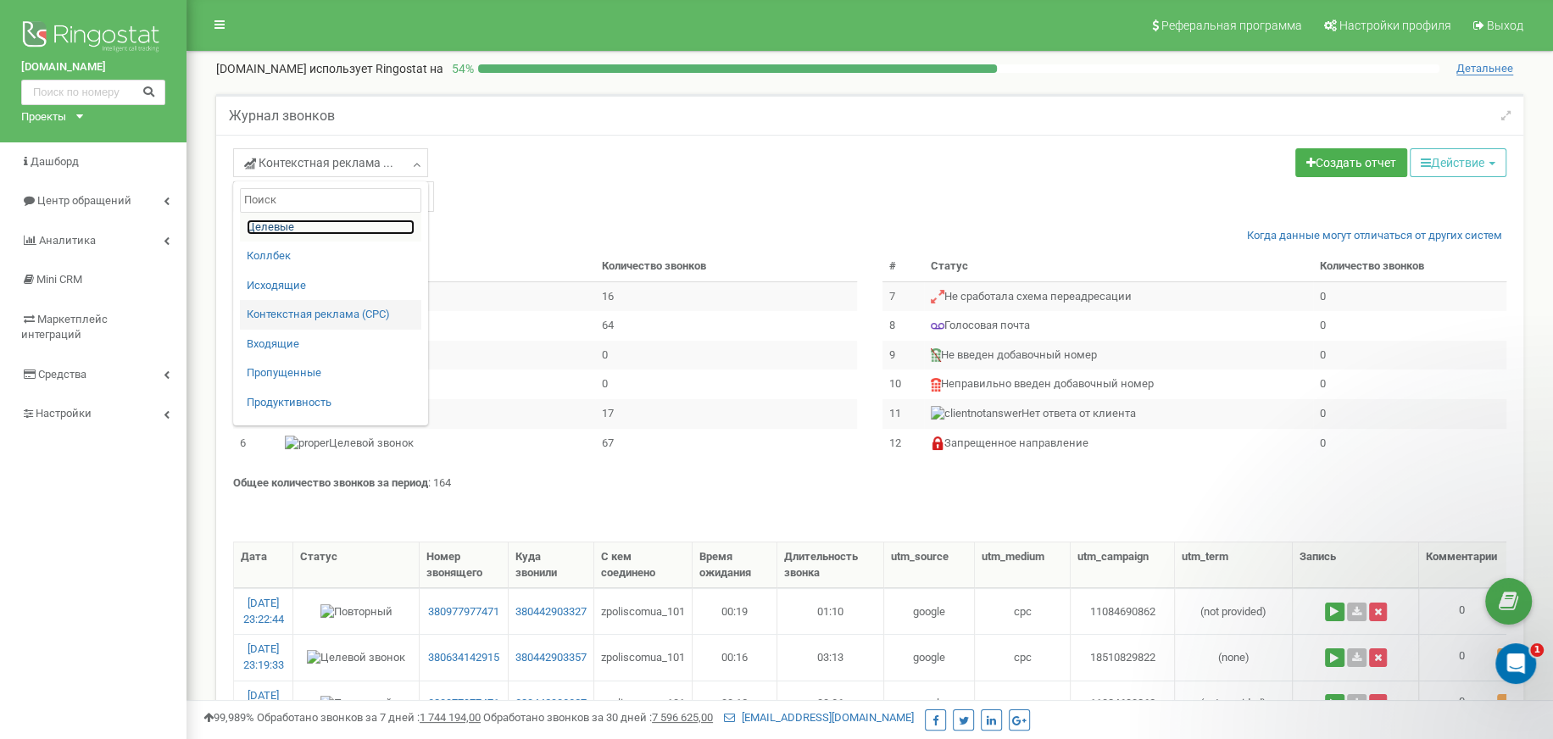
click at [321, 227] on link "Целевые" at bounding box center [331, 228] width 168 height 16
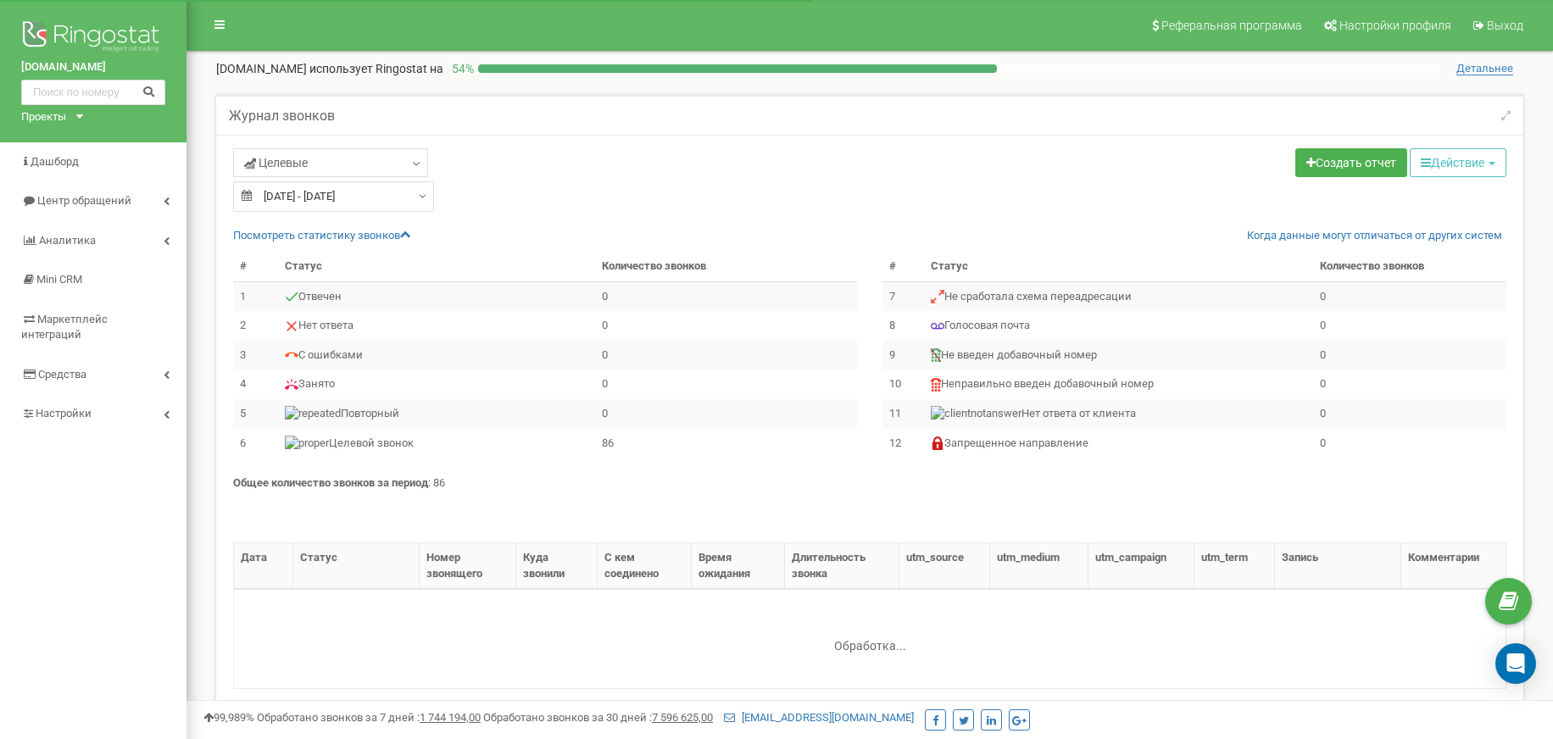
select select "50"
